Goal: Task Accomplishment & Management: Use online tool/utility

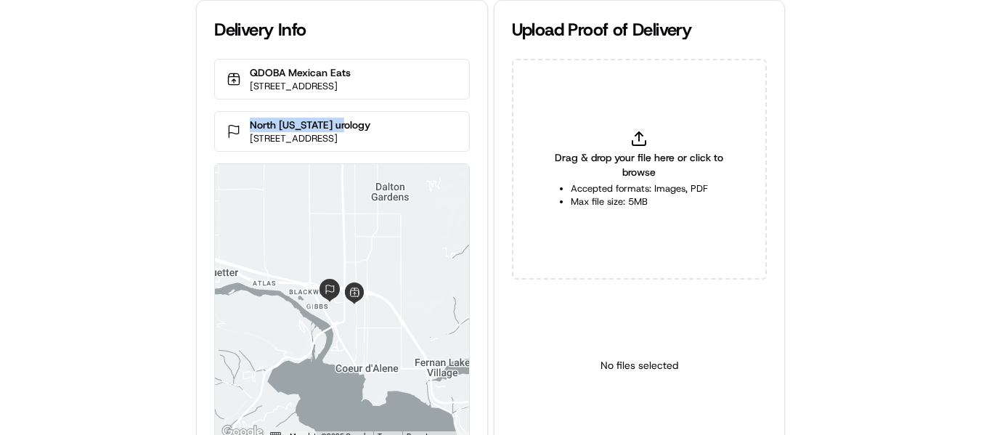
drag, startPoint x: 352, startPoint y: 142, endPoint x: 253, endPoint y: 137, distance: 98.9
click at [253, 132] on p "North [US_STATE] urology" at bounding box center [310, 125] width 121 height 15
copy p "North [US_STATE] urology"
click at [654, 140] on div "Drag & drop your file here or click to browse Accepted formats: Images, PDF Max…" at bounding box center [639, 169] width 255 height 221
type input "C:\fakepath\North [US_STATE] urology pop.jpeg"
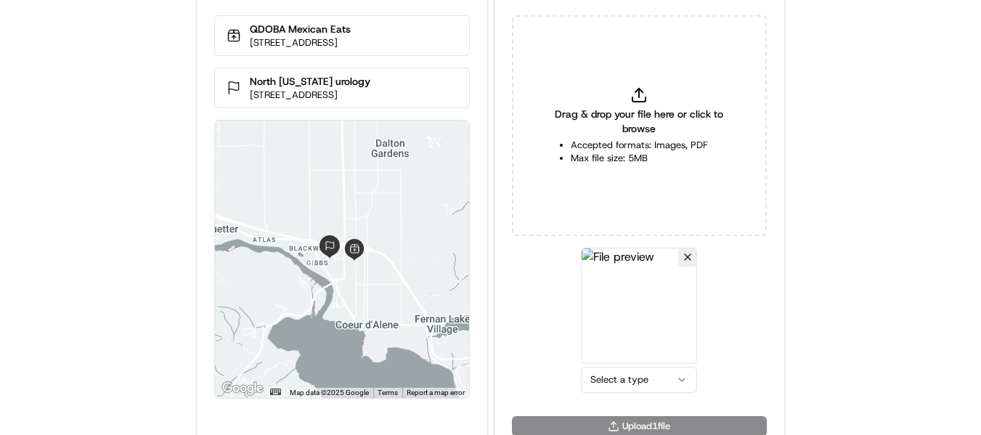
scroll to position [63, 0]
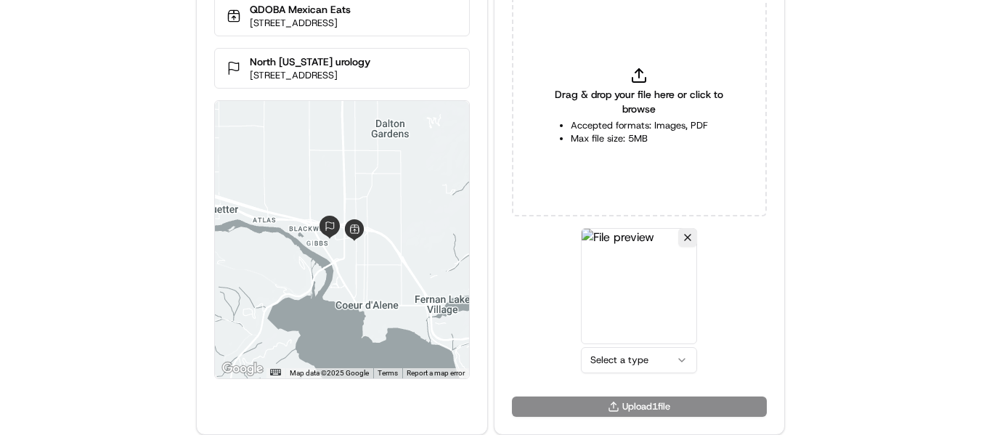
click at [618, 362] on html "Delivery Info QDOBA Mexican Eats [STREET_ADDRESS] [GEOGRAPHIC_DATA][US_STATE] u…" at bounding box center [490, 154] width 981 height 435
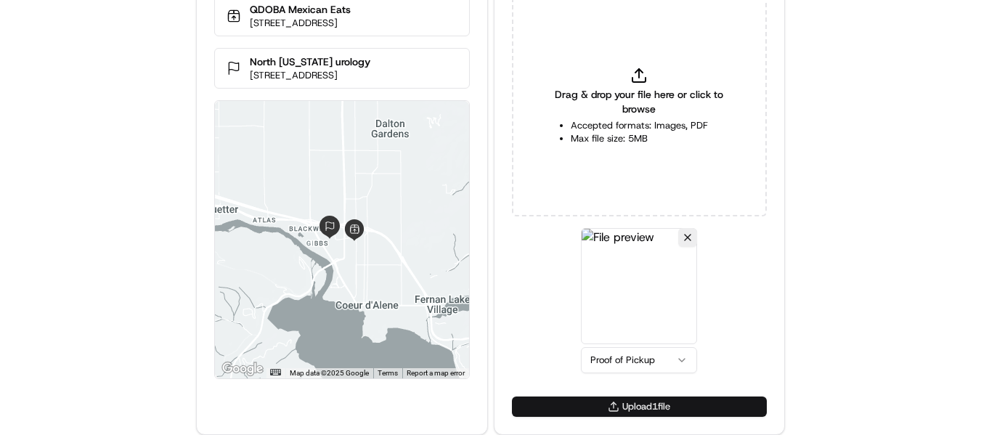
click at [656, 411] on button "Upload 1 file" at bounding box center [639, 407] width 255 height 20
